Goal: Task Accomplishment & Management: Manage account settings

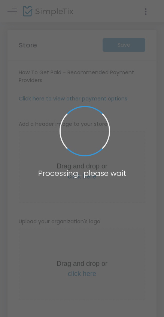
type input "https://RCVDE96"
radio input "true"
radio input "false"
radio input "true"
type input "RCVDE"
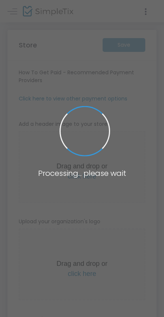
type input "4165400996"
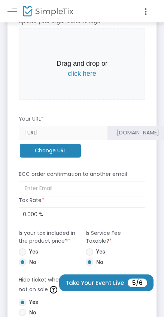
scroll to position [374, 0]
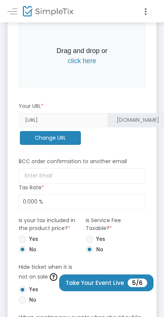
click at [62, 136] on m-button "Change URL" at bounding box center [50, 138] width 61 height 14
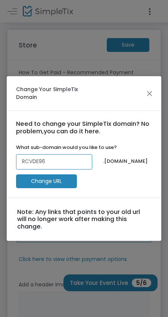
click at [49, 165] on input "RCVDE96" at bounding box center [54, 161] width 76 height 15
type input "RCVDE00"
click at [65, 186] on m-button "Change URL" at bounding box center [46, 181] width 61 height 14
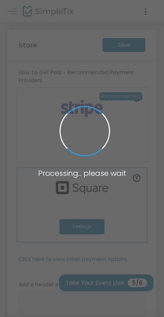
type input "https://RCVDE00"
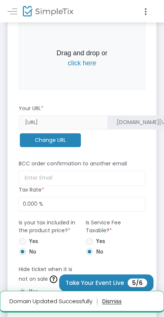
scroll to position [374, 0]
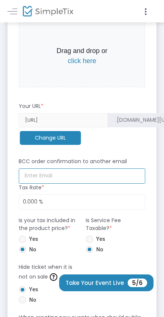
click at [70, 170] on input at bounding box center [82, 175] width 126 height 15
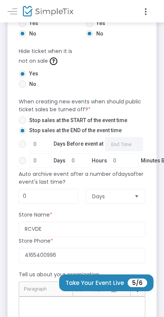
scroll to position [598, 0]
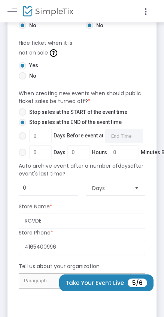
type input "[EMAIL_ADDRESS][DOMAIN_NAME]"
click at [82, 112] on span "Stop sales at the START of the event time" at bounding box center [76, 112] width 101 height 8
click at [22, 116] on input "Stop sales at the START of the event time" at bounding box center [22, 116] width 0 height 0
radio input "true"
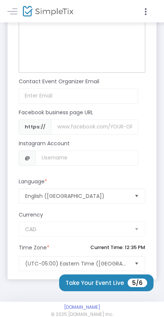
scroll to position [896, 0]
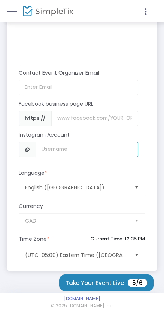
click at [60, 145] on input "Username" at bounding box center [86, 149] width 102 height 15
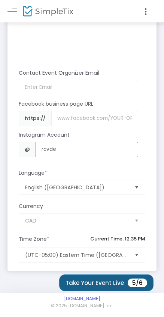
type input "rcvde"
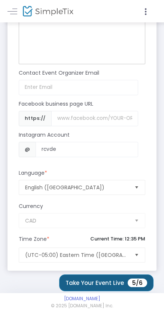
click at [96, 287] on button "Take Your Event Live 5/6" at bounding box center [106, 283] width 94 height 17
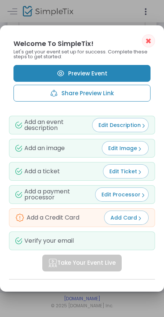
scroll to position [0, 0]
click at [139, 215] on span "Add Card" at bounding box center [126, 217] width 32 height 7
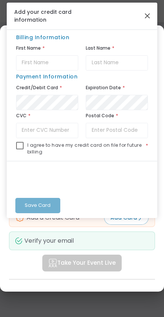
click at [151, 15] on button "Close" at bounding box center [147, 16] width 10 height 10
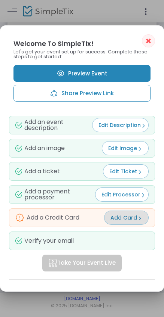
click at [81, 69] on link "Preview Event" at bounding box center [81, 73] width 137 height 17
